Goal: Find specific page/section: Find specific page/section

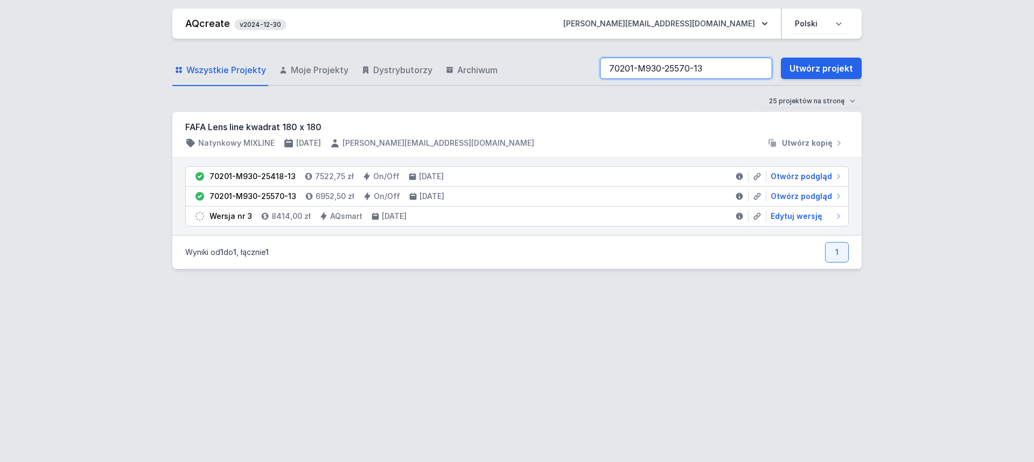
drag, startPoint x: 713, startPoint y: 71, endPoint x: 570, endPoint y: 48, distance: 145.1
click at [564, 66] on div "Wszystkie Projekty Moje Projekty Dystrybutorzy Archiwum 70201-M930-25570-13 Utw…" at bounding box center [516, 69] width 689 height 34
click at [440, 97] on div "25 projektów na stronę 50 projektów na stronę 100 projektów na stronę" at bounding box center [516, 101] width 689 height 13
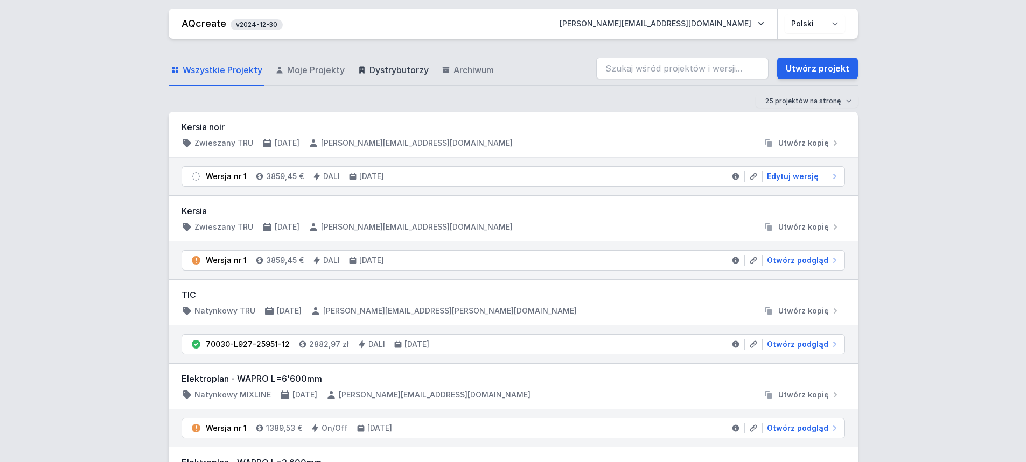
click at [393, 74] on span "Dystrybutorzy" at bounding box center [398, 70] width 59 height 13
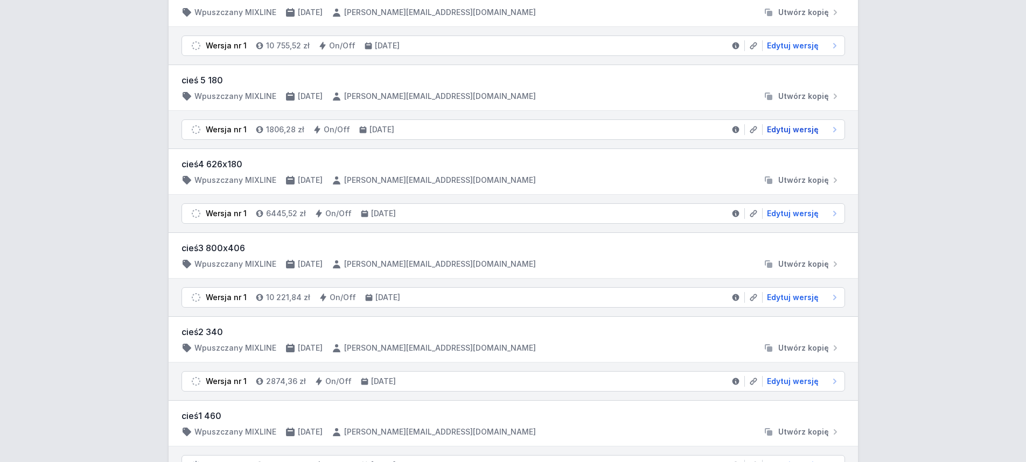
scroll to position [538, 0]
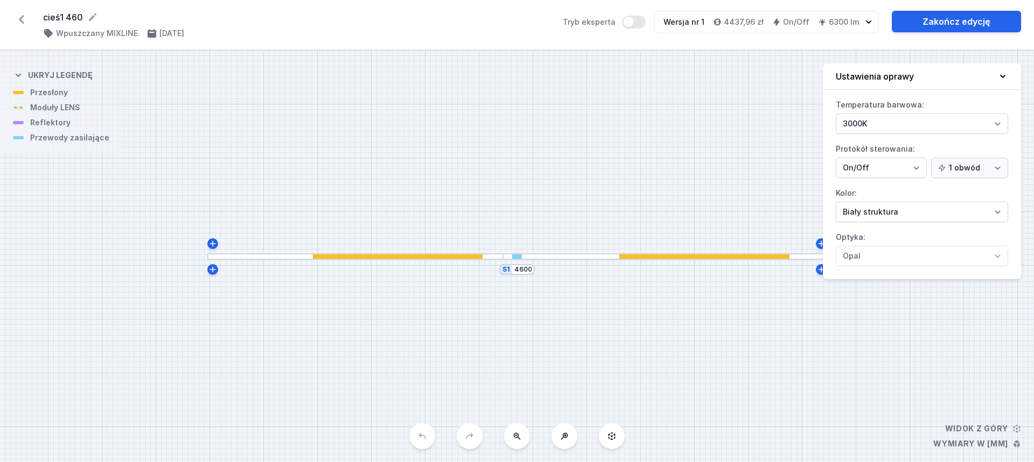
select select "3000"
click at [577, 255] on div at bounding box center [561, 257] width 117 height 7
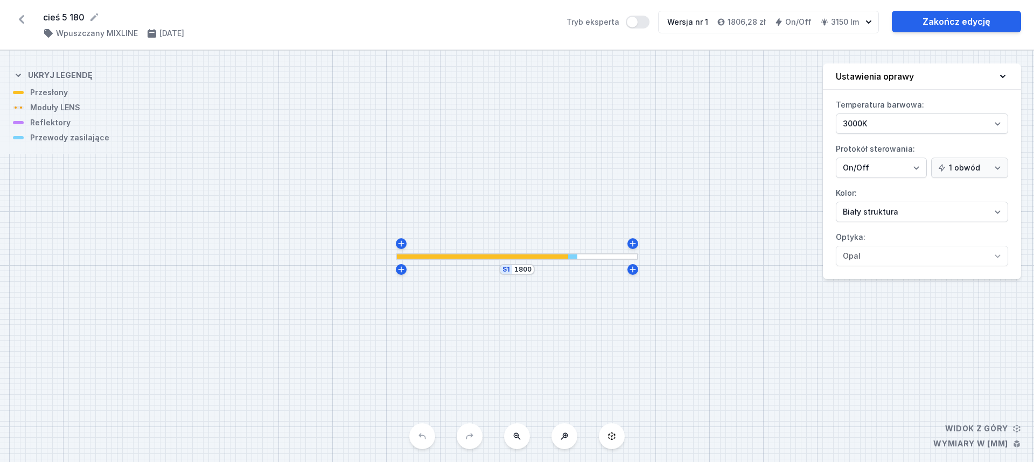
select select "3000"
